Goal: Entertainment & Leisure: Consume media (video, audio)

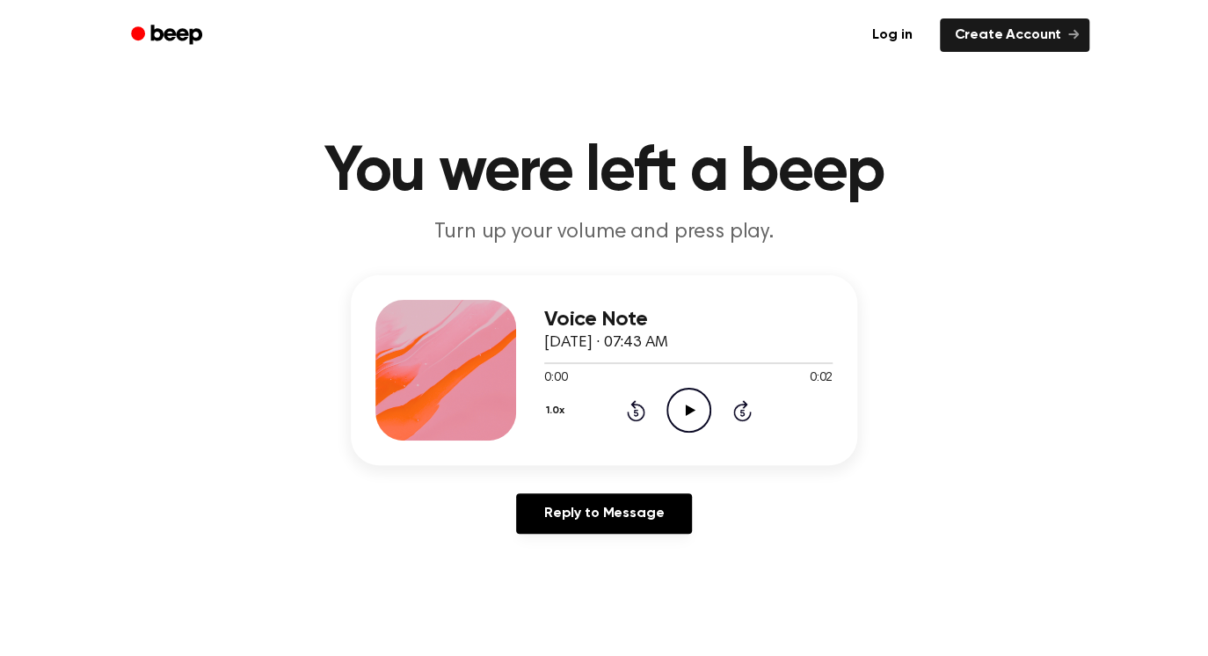
click at [696, 403] on icon "Play Audio" at bounding box center [688, 410] width 45 height 45
click at [685, 405] on icon at bounding box center [690, 409] width 10 height 11
click at [680, 410] on icon "Play Audio" at bounding box center [688, 410] width 45 height 45
click at [687, 403] on icon "Play Audio" at bounding box center [688, 410] width 45 height 45
click at [700, 415] on icon "Play Audio" at bounding box center [688, 410] width 45 height 45
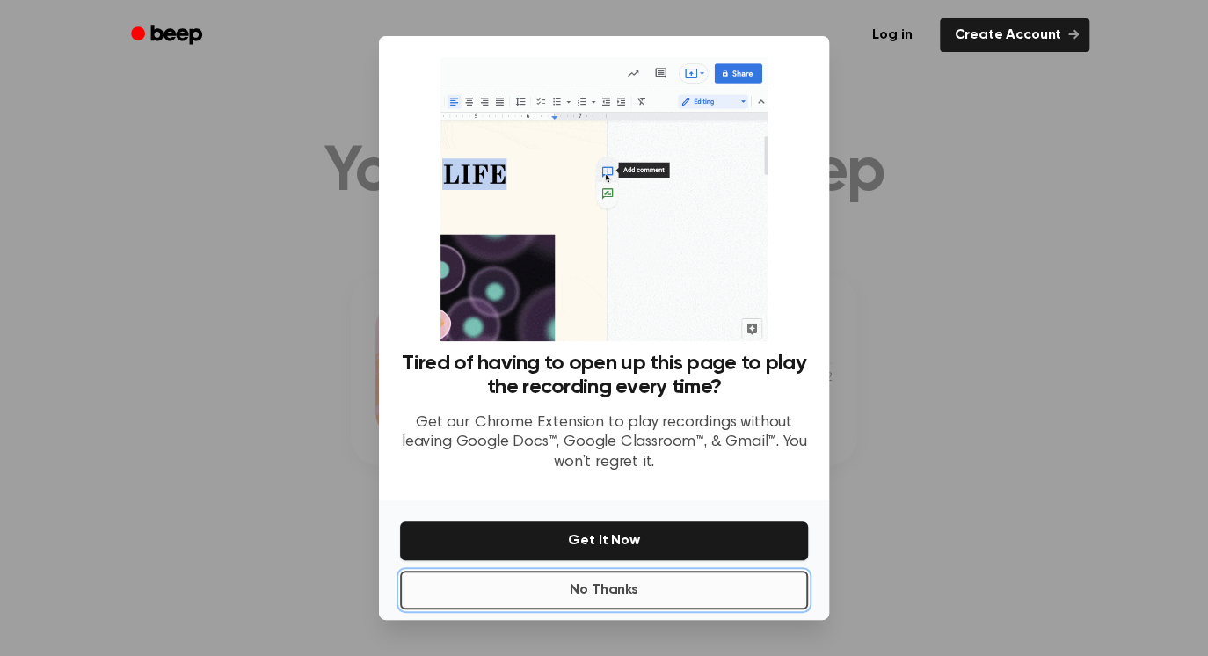
click at [642, 571] on button "No Thanks" at bounding box center [604, 590] width 408 height 39
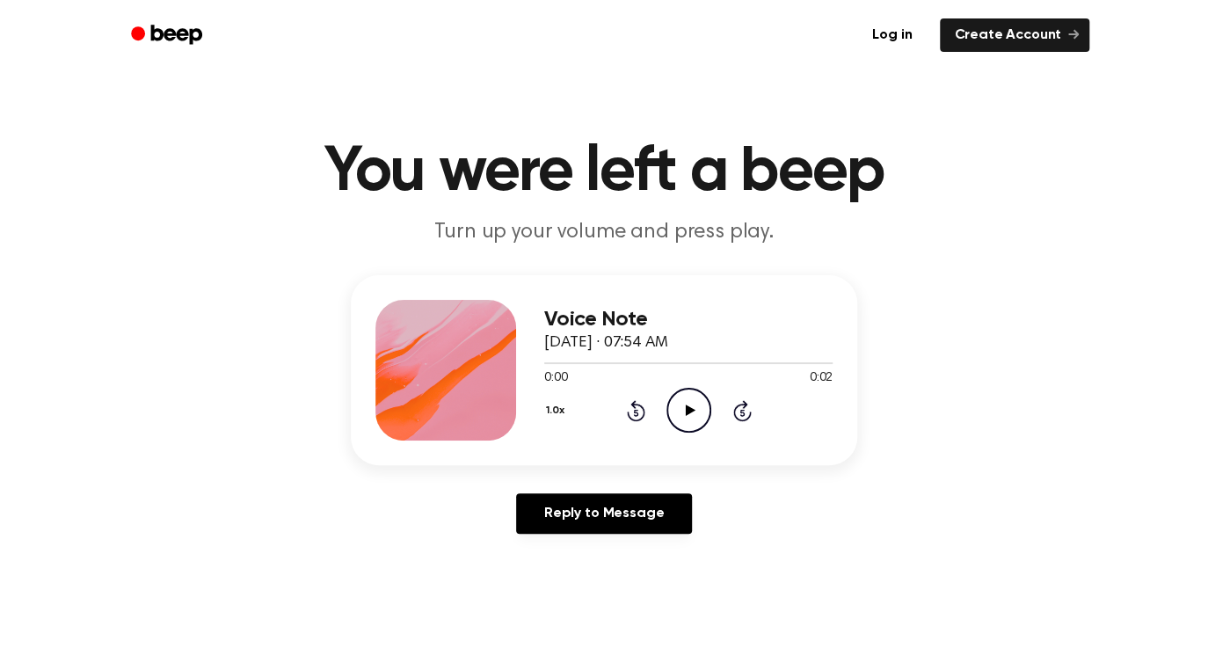
click at [676, 411] on icon "Play Audio" at bounding box center [688, 410] width 45 height 45
click at [683, 406] on icon "Play Audio" at bounding box center [688, 410] width 45 height 45
click at [704, 411] on icon "Play Audio" at bounding box center [688, 410] width 45 height 45
click at [683, 411] on icon "Play Audio" at bounding box center [688, 410] width 45 height 45
click at [702, 418] on icon "Play Audio" at bounding box center [688, 410] width 45 height 45
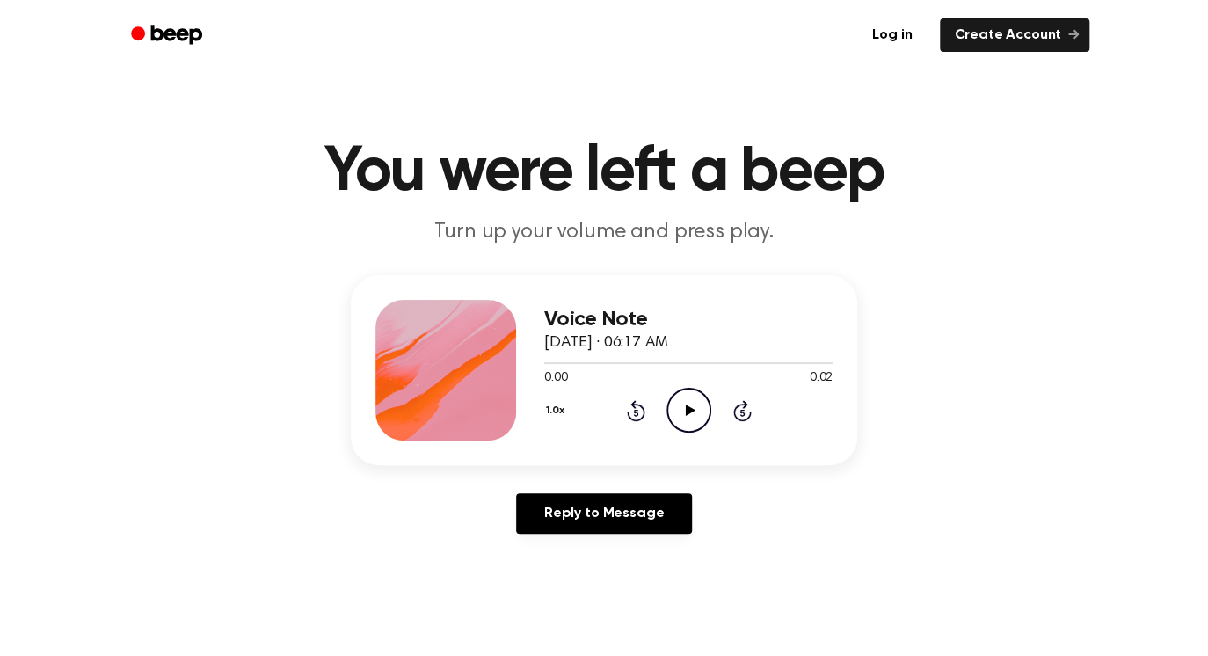
click at [692, 404] on icon "Play Audio" at bounding box center [688, 410] width 45 height 45
click at [701, 408] on icon "Play Audio" at bounding box center [688, 410] width 45 height 45
click at [685, 416] on icon "Play Audio" at bounding box center [688, 410] width 45 height 45
click at [695, 421] on icon "Play Audio" at bounding box center [688, 410] width 45 height 45
click at [687, 410] on icon at bounding box center [690, 409] width 10 height 11
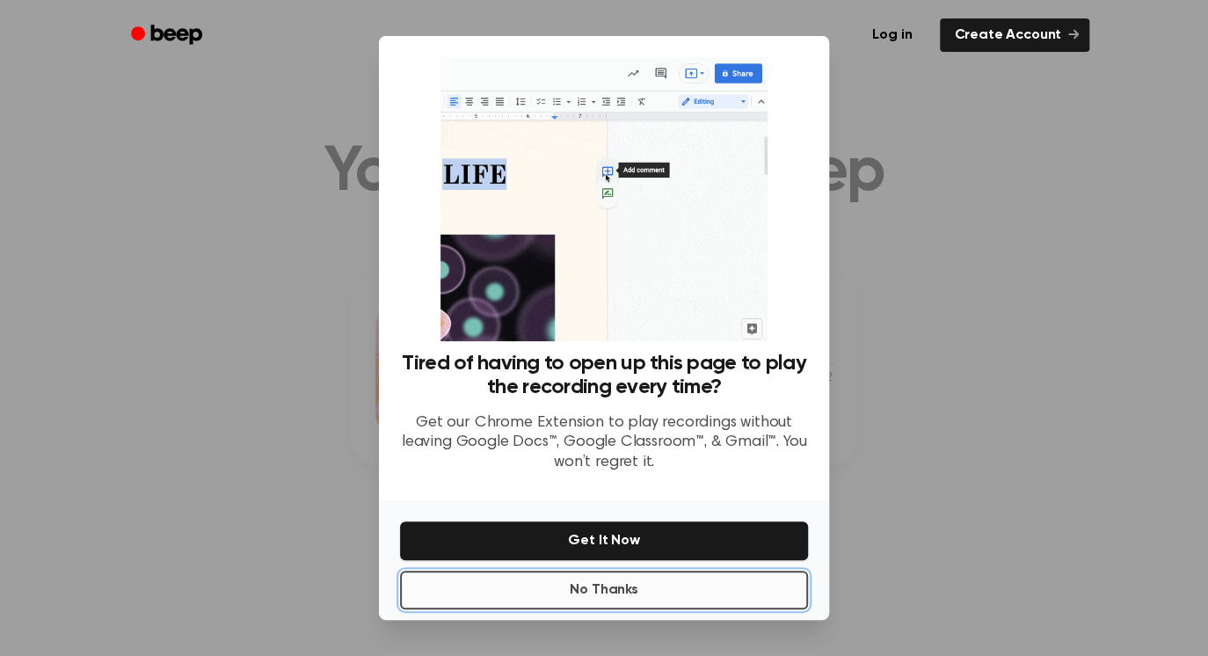
click at [639, 596] on button "No Thanks" at bounding box center [604, 590] width 408 height 39
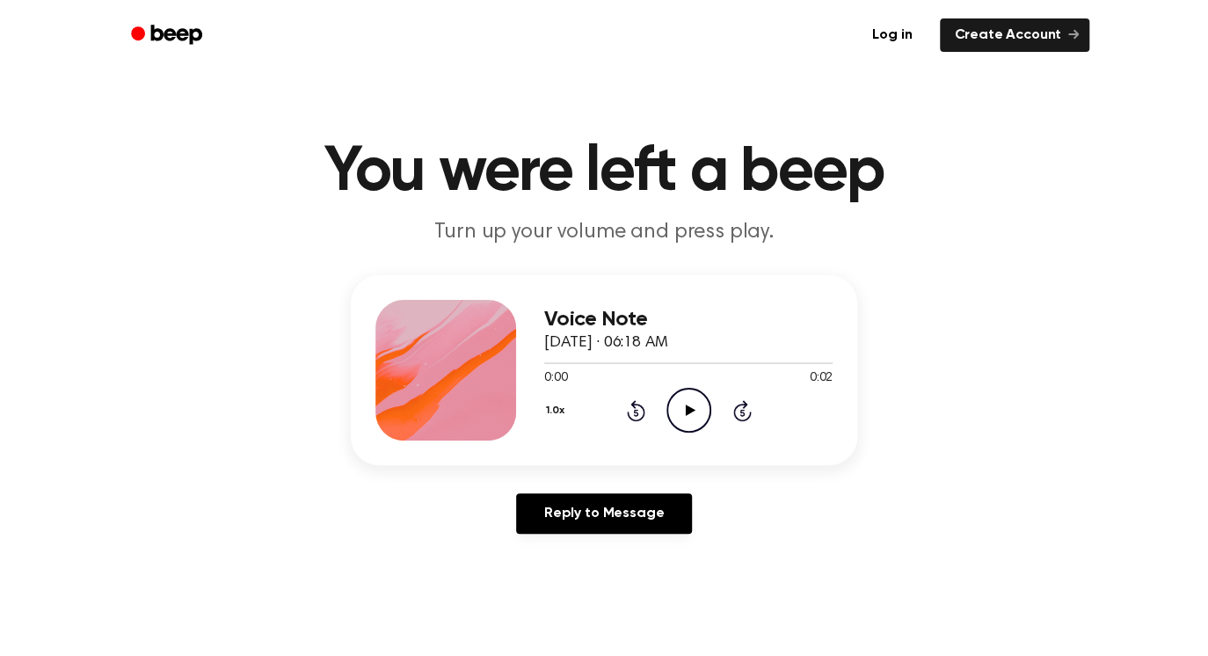
click at [694, 410] on icon at bounding box center [690, 409] width 10 height 11
click at [687, 421] on icon "Play Audio" at bounding box center [688, 410] width 45 height 45
click at [699, 412] on icon "Play Audio" at bounding box center [688, 410] width 45 height 45
click at [685, 401] on icon "Play Audio" at bounding box center [688, 410] width 45 height 45
click at [689, 413] on icon "Play Audio" at bounding box center [688, 410] width 45 height 45
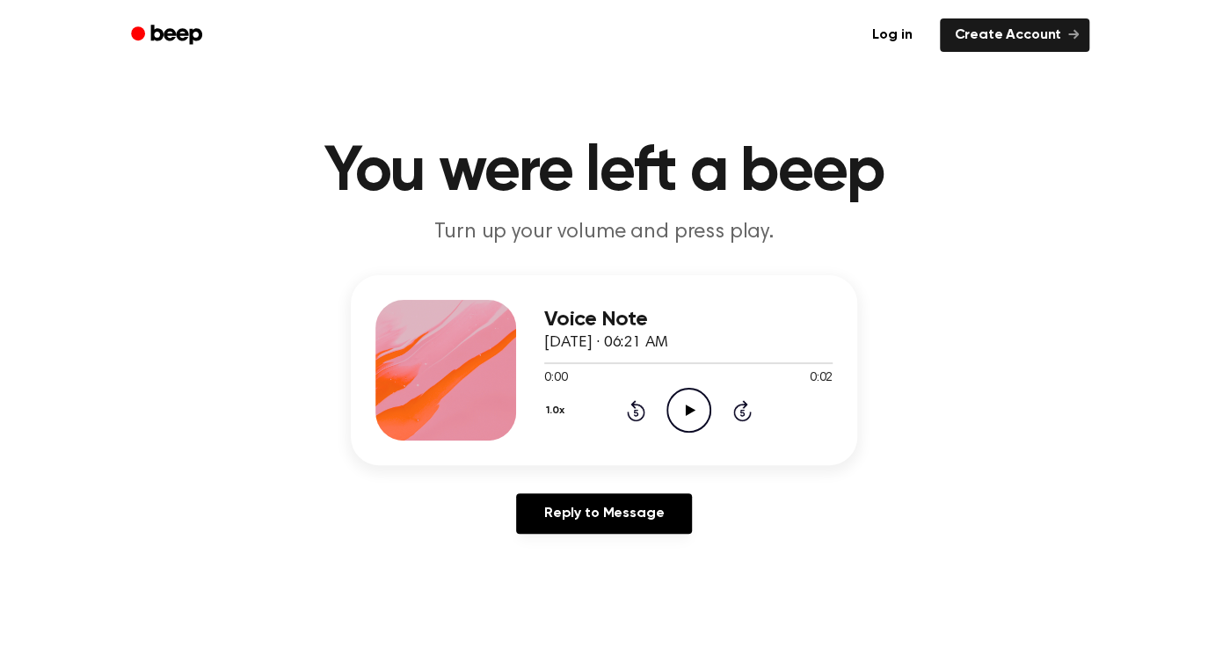
drag, startPoint x: 694, startPoint y: 404, endPoint x: 695, endPoint y: 356, distance: 48.4
click at [693, 404] on icon "Play Audio" at bounding box center [688, 410] width 45 height 45
click at [691, 414] on icon "Play Audio" at bounding box center [688, 410] width 45 height 45
